Goal: Transaction & Acquisition: Purchase product/service

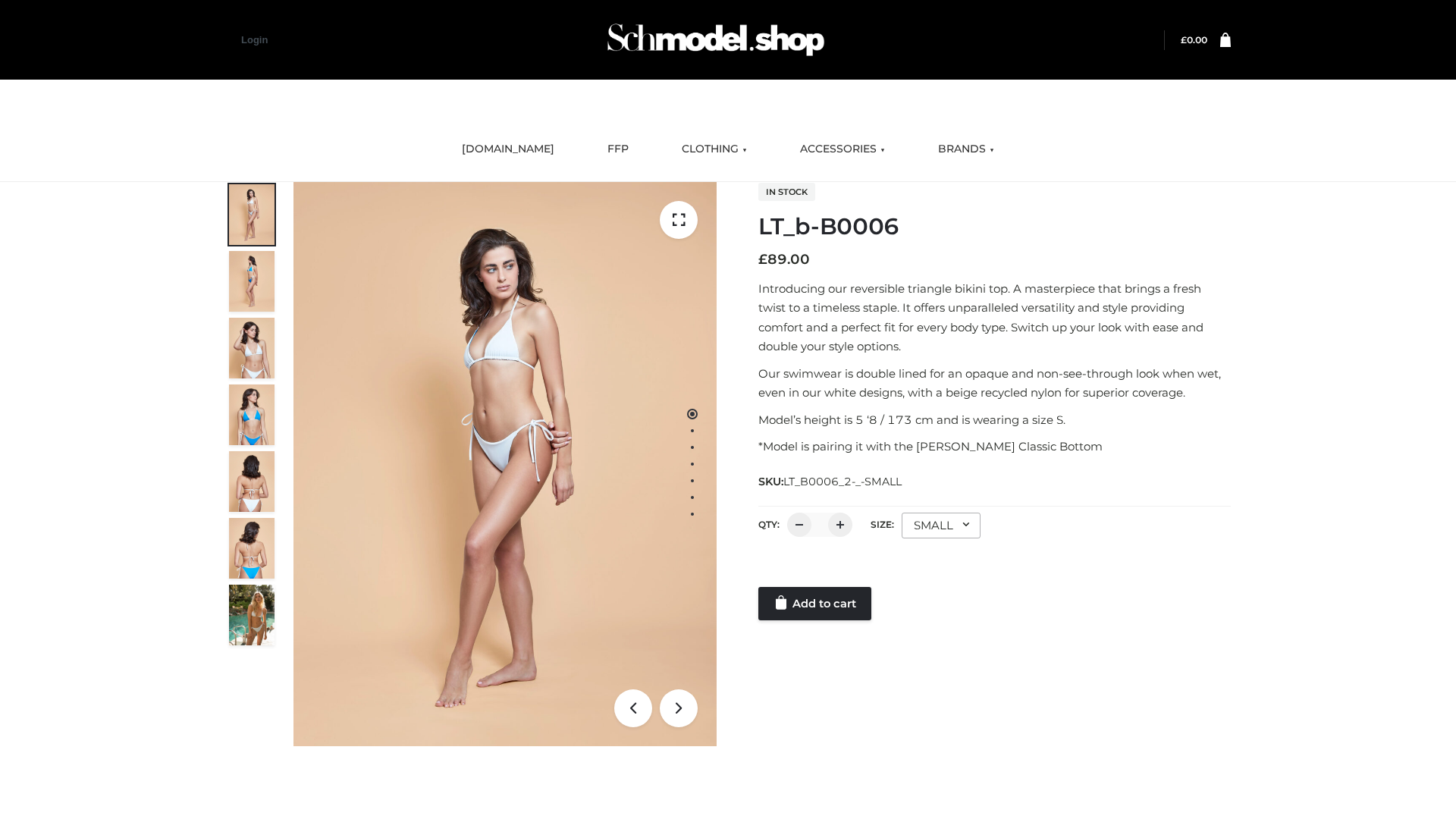
click at [816, 603] on link "Add to cart" at bounding box center [814, 603] width 113 height 34
